Goal: Register for event/course

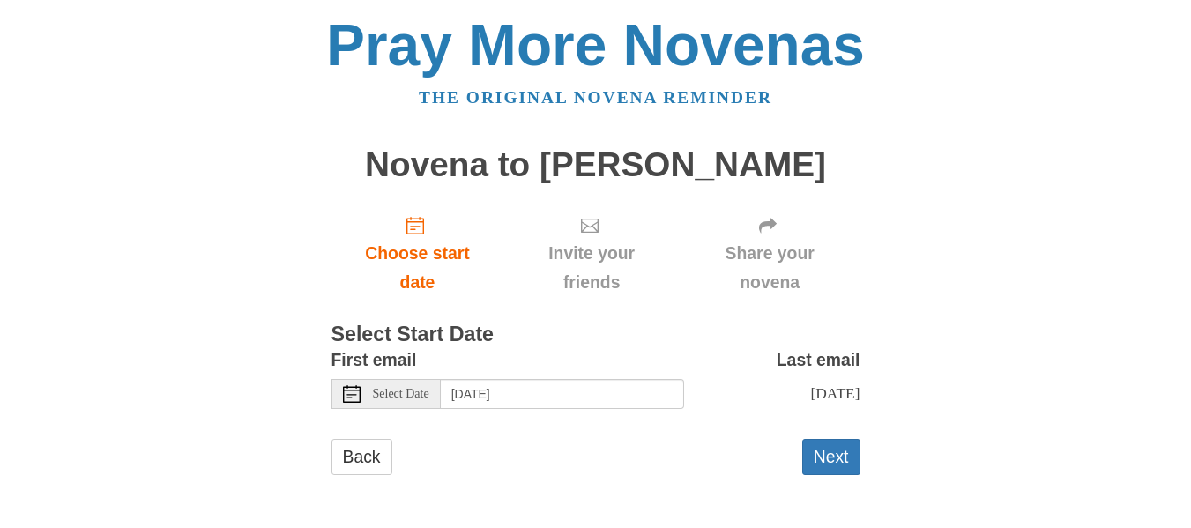
scroll to position [142, 0]
click at [345, 385] on use at bounding box center [352, 394] width 18 height 18
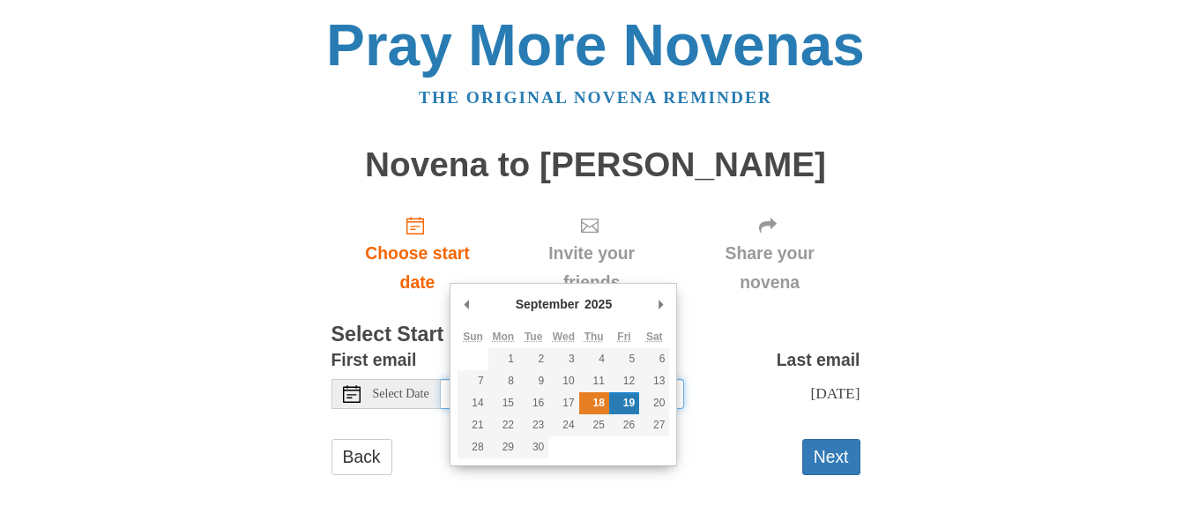
type input "Thursday, September 18th"
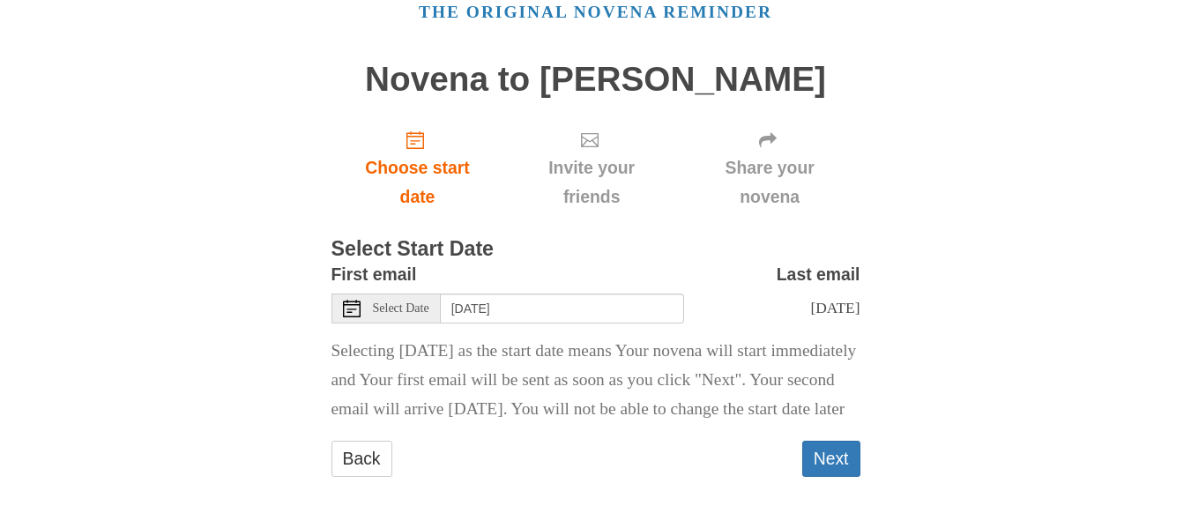
scroll to position [323, 0]
click at [820, 441] on button "Next" at bounding box center [831, 459] width 58 height 36
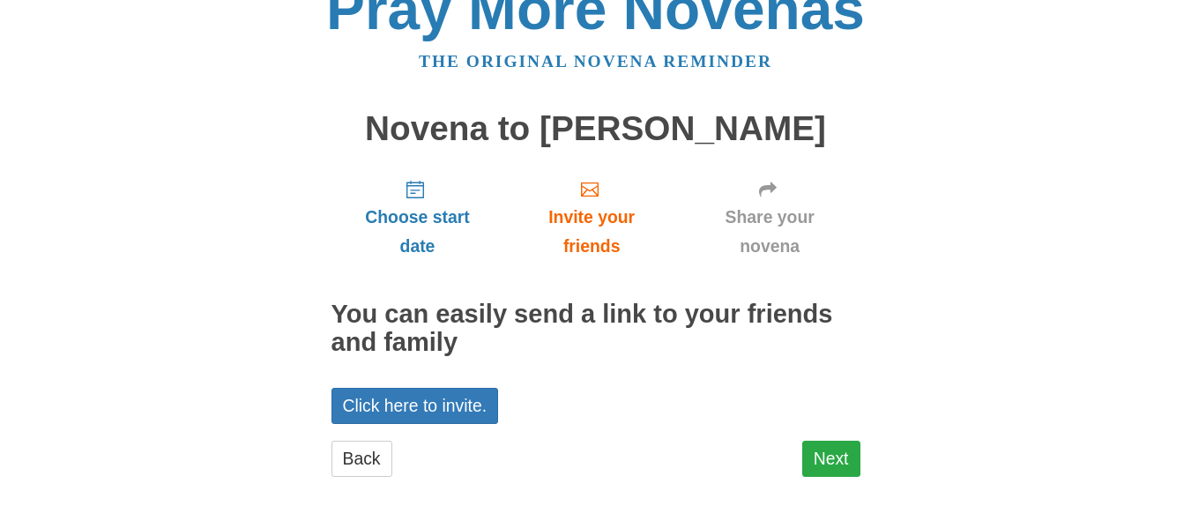
scroll to position [167, 0]
click at [820, 441] on link "Next" at bounding box center [831, 459] width 58 height 36
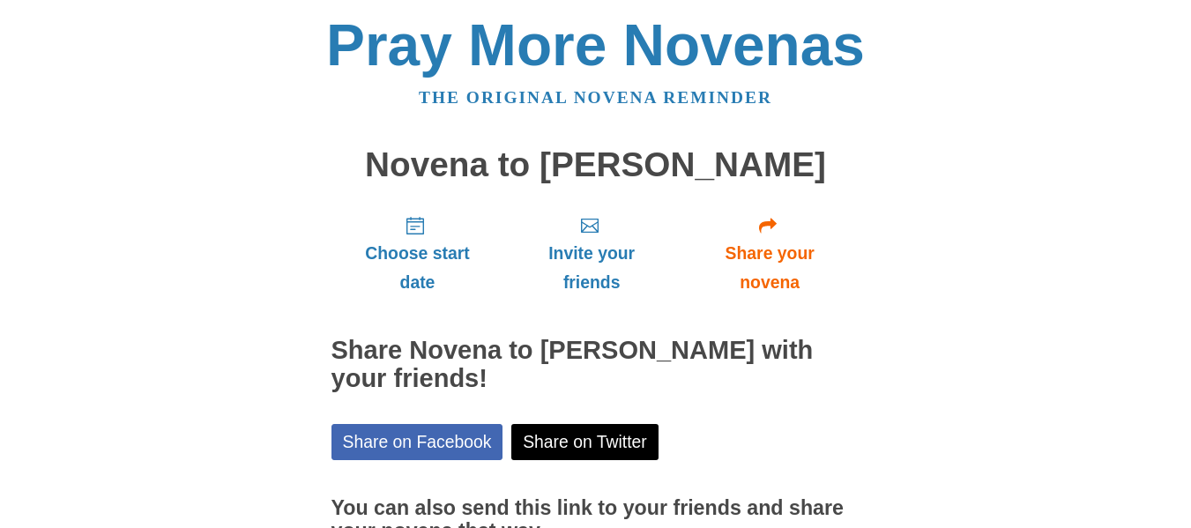
click at [820, 393] on h2 "Share Novena to [PERSON_NAME] with your friends!" at bounding box center [595, 365] width 529 height 56
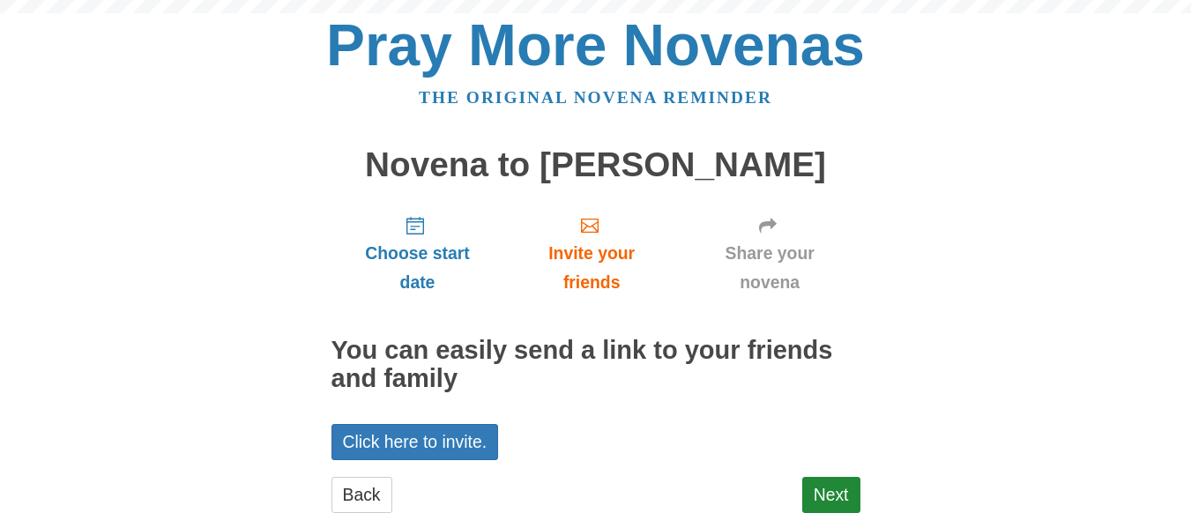
scroll to position [167, 0]
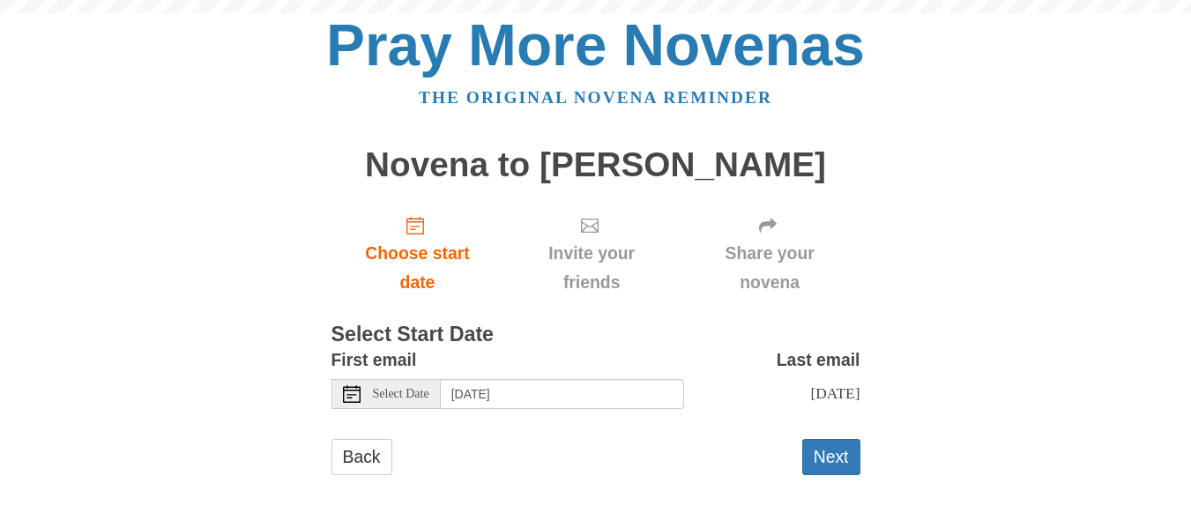
scroll to position [111, 0]
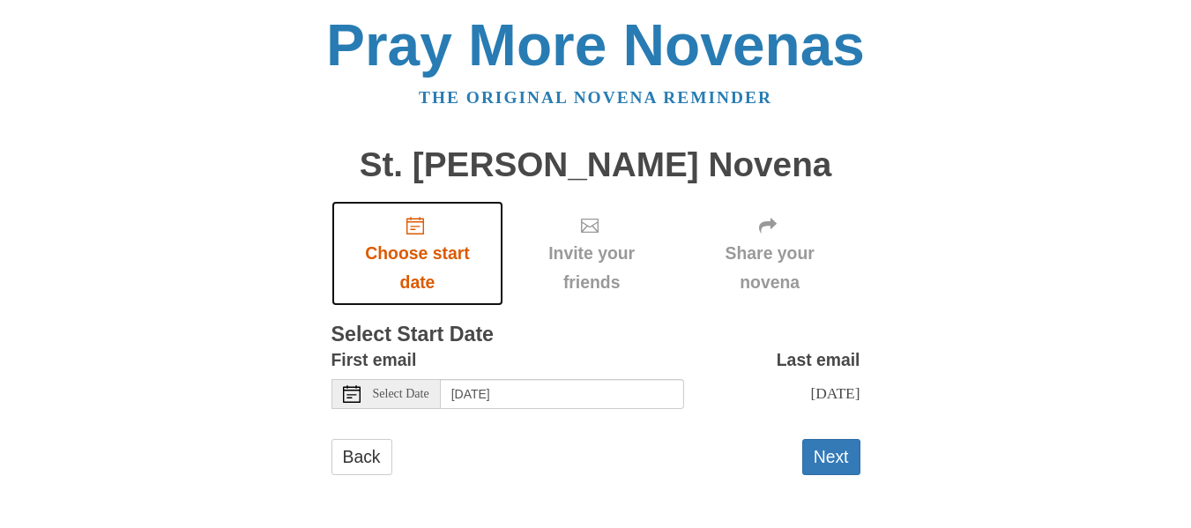
click at [406, 234] on icon "Choose start date" at bounding box center [415, 226] width 18 height 18
click at [412, 234] on icon "Choose start date" at bounding box center [415, 226] width 18 height 18
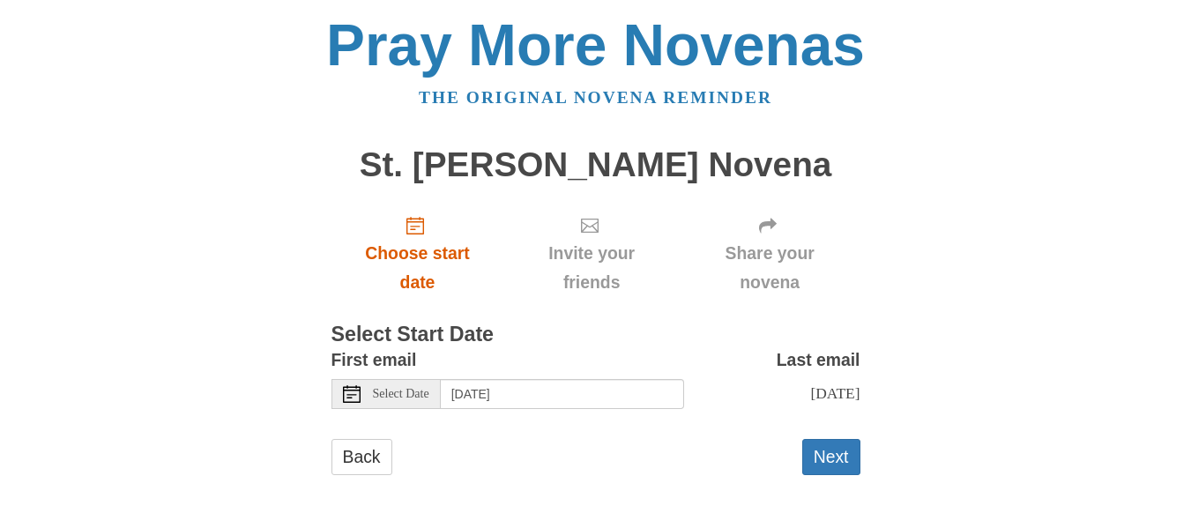
scroll to position [142, 0]
click at [497, 379] on input "[DATE]" at bounding box center [562, 394] width 243 height 30
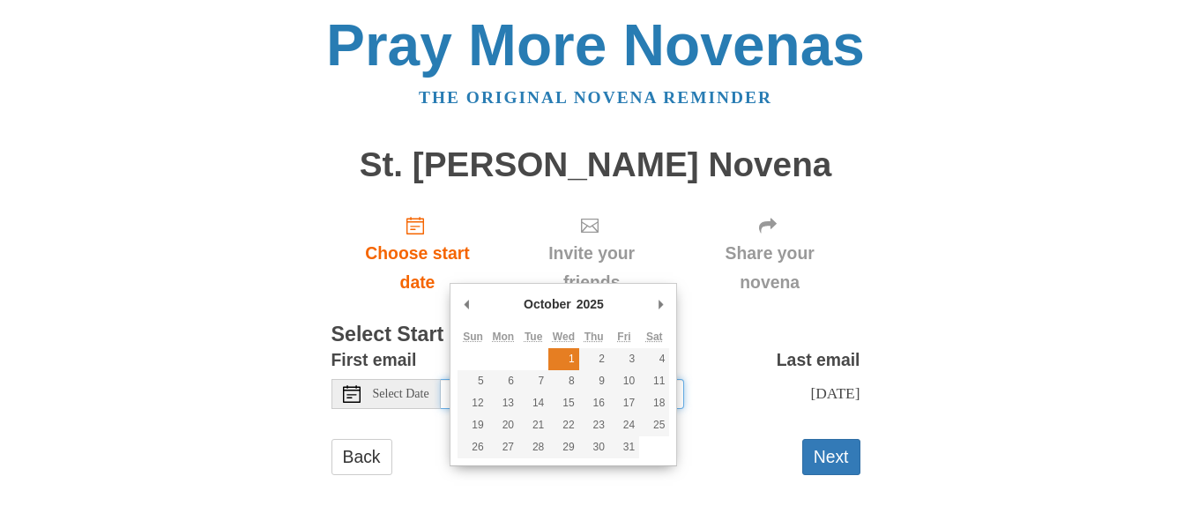
type input "Wednesday, October 1st"
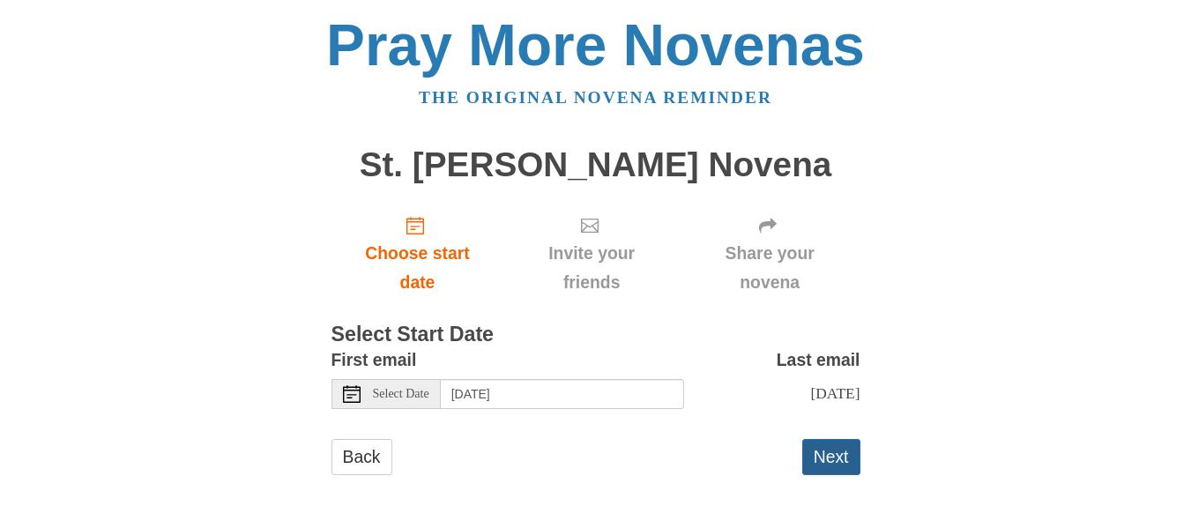
click at [834, 439] on button "Next" at bounding box center [831, 457] width 58 height 36
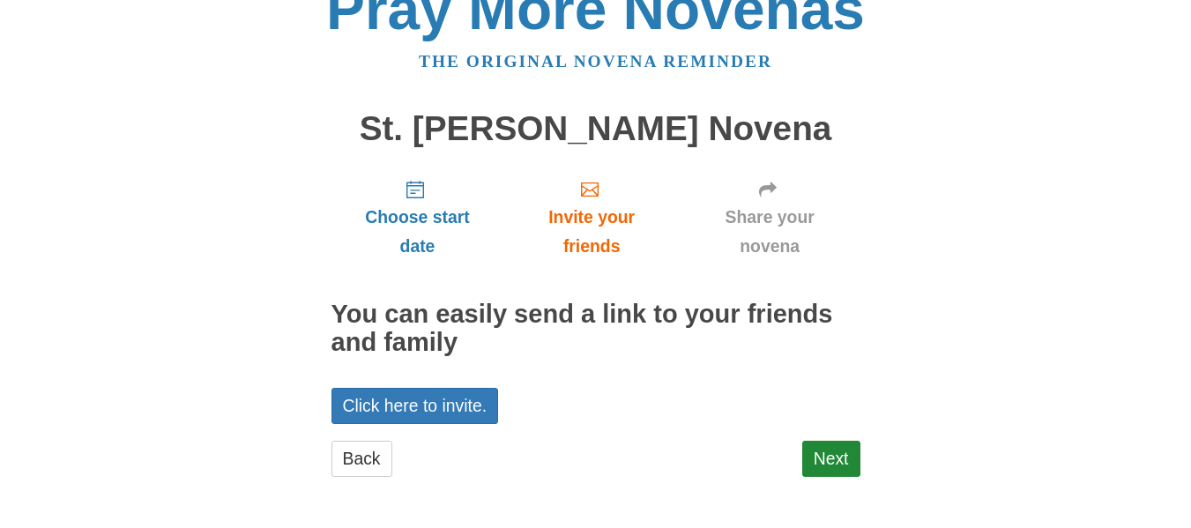
scroll to position [167, 0]
click at [823, 449] on link "Next" at bounding box center [831, 459] width 58 height 36
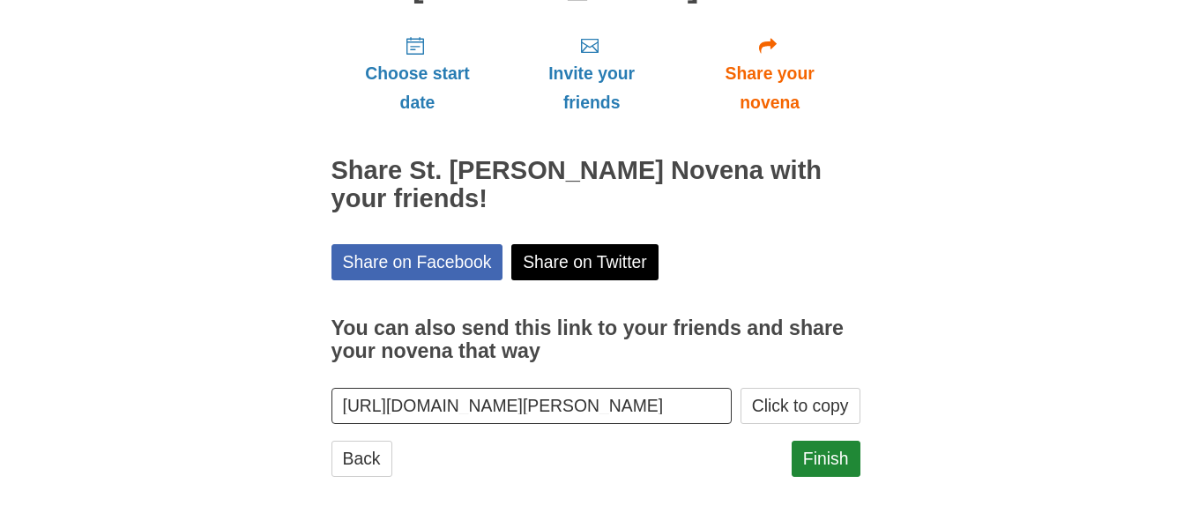
scroll to position [342, 0]
